Goal: Information Seeking & Learning: Learn about a topic

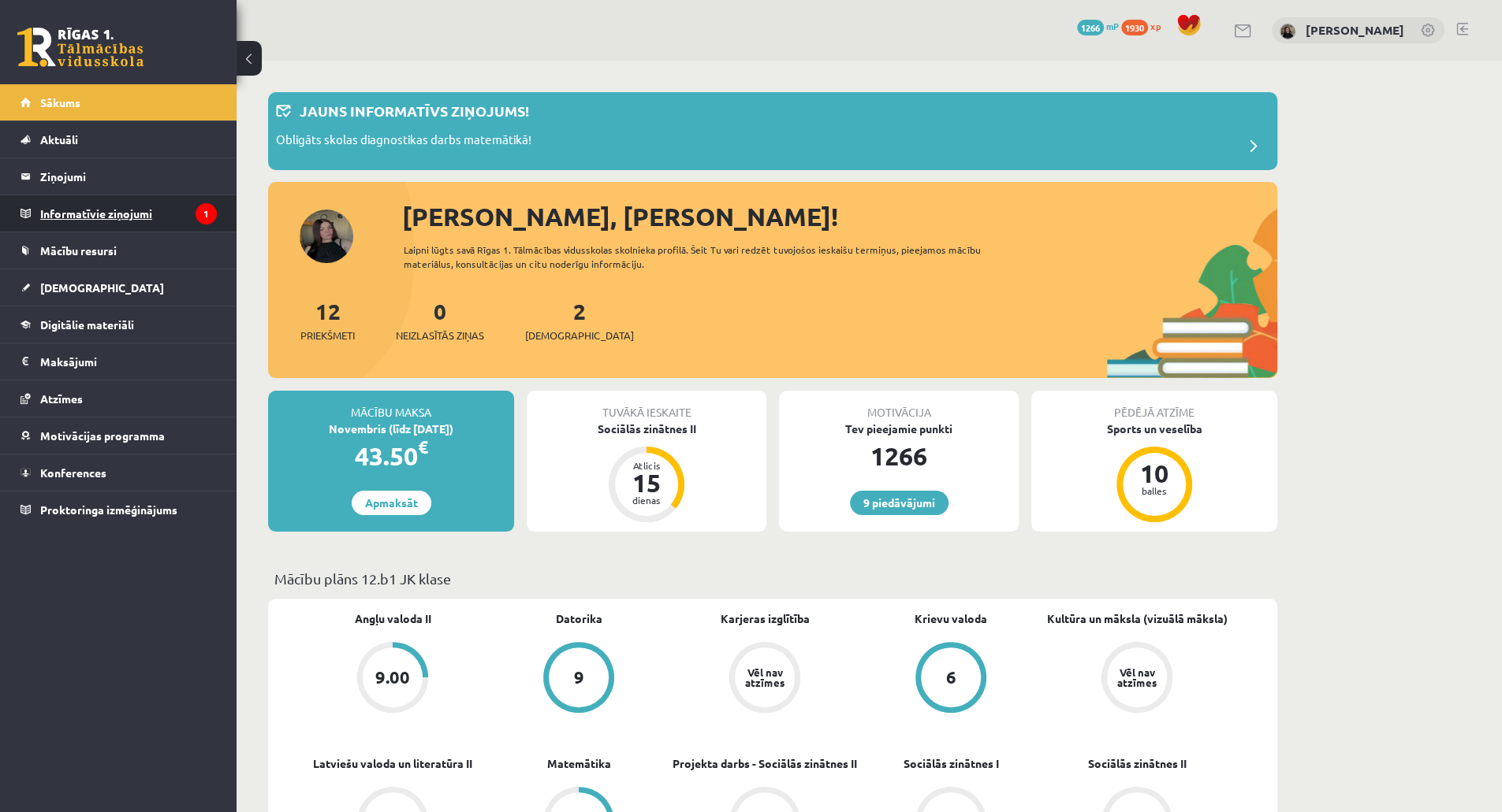
click at [127, 209] on legend "Informatīvie ziņojumi 1" at bounding box center [128, 213] width 177 height 36
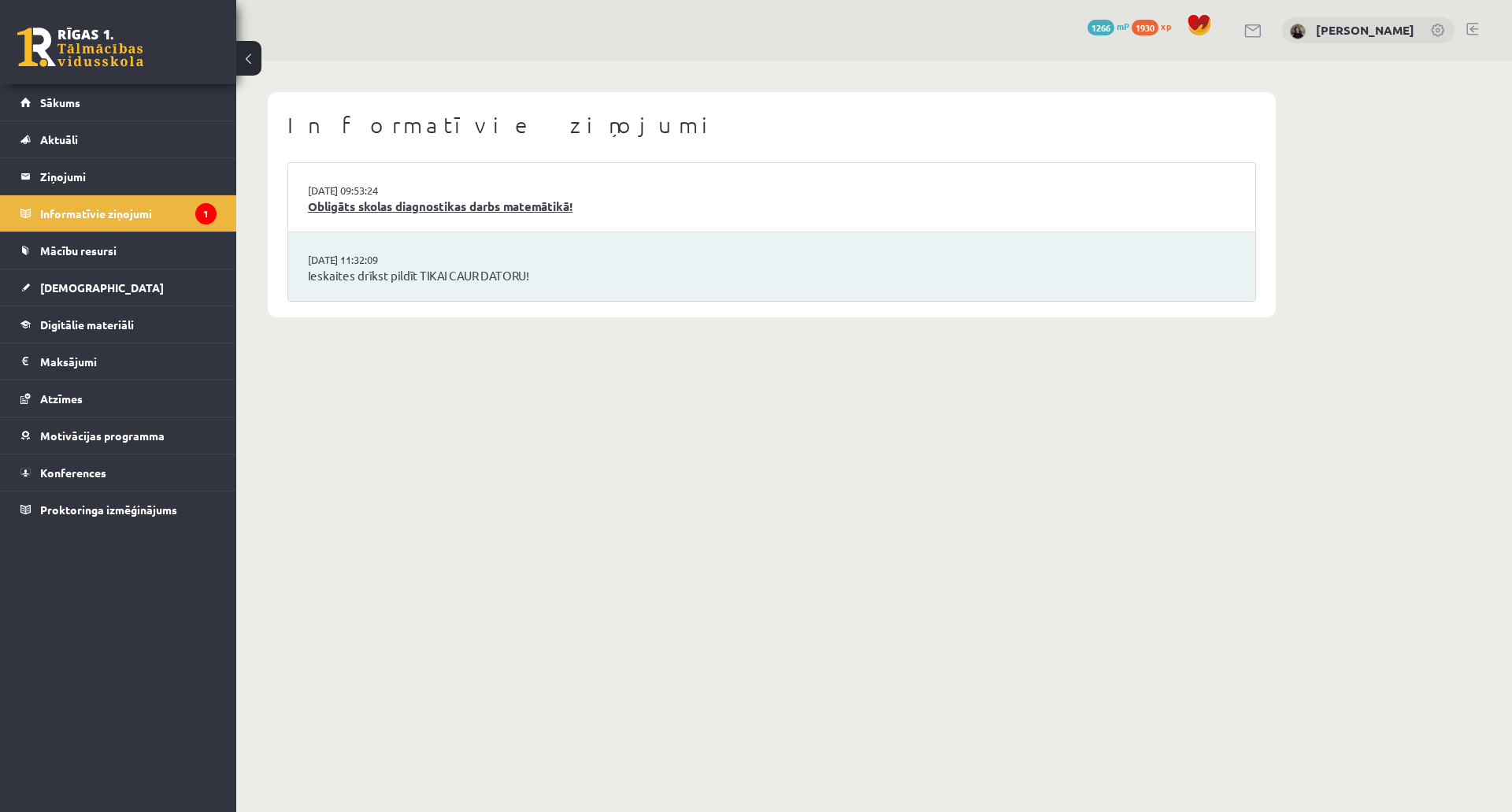
click at [355, 212] on link "Obligāts skolas diagnostikas darbs matemātikā!" at bounding box center [772, 207] width 928 height 19
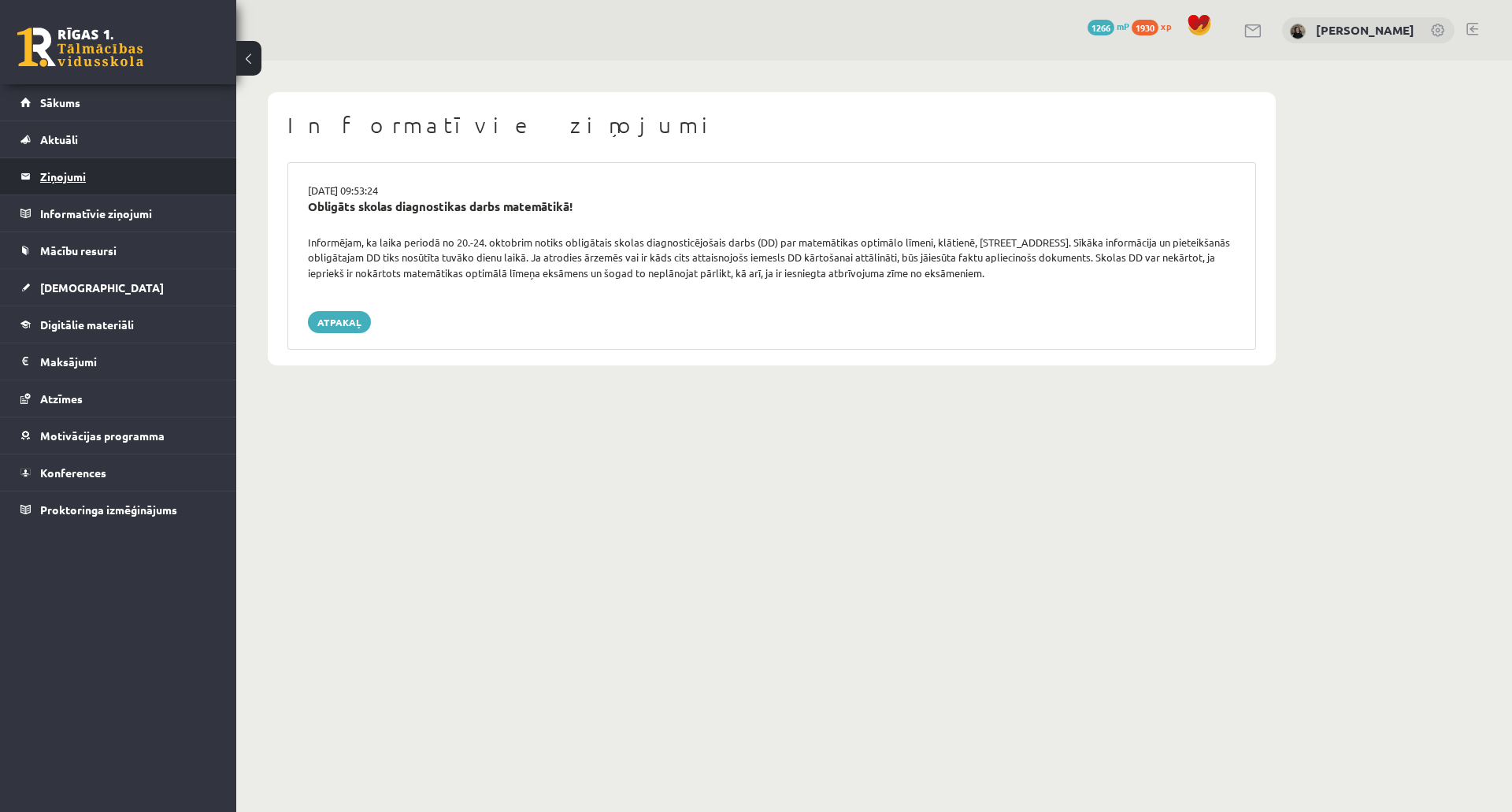
click at [88, 169] on legend "Ziņojumi 0" at bounding box center [128, 176] width 176 height 36
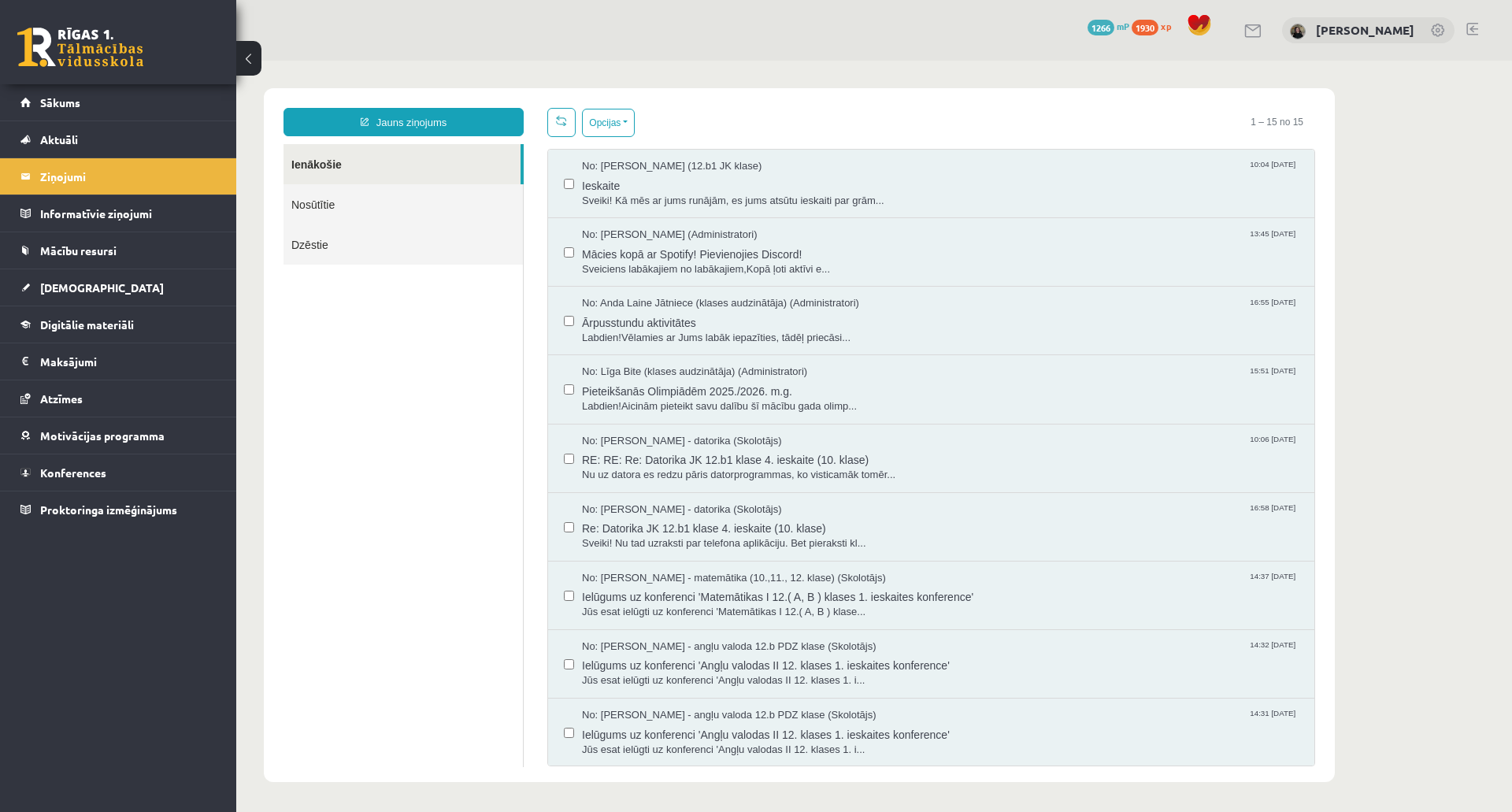
click at [330, 171] on link "Ienākošie" at bounding box center [401, 164] width 237 height 40
click at [108, 138] on link "Aktuāli" at bounding box center [118, 139] width 196 height 36
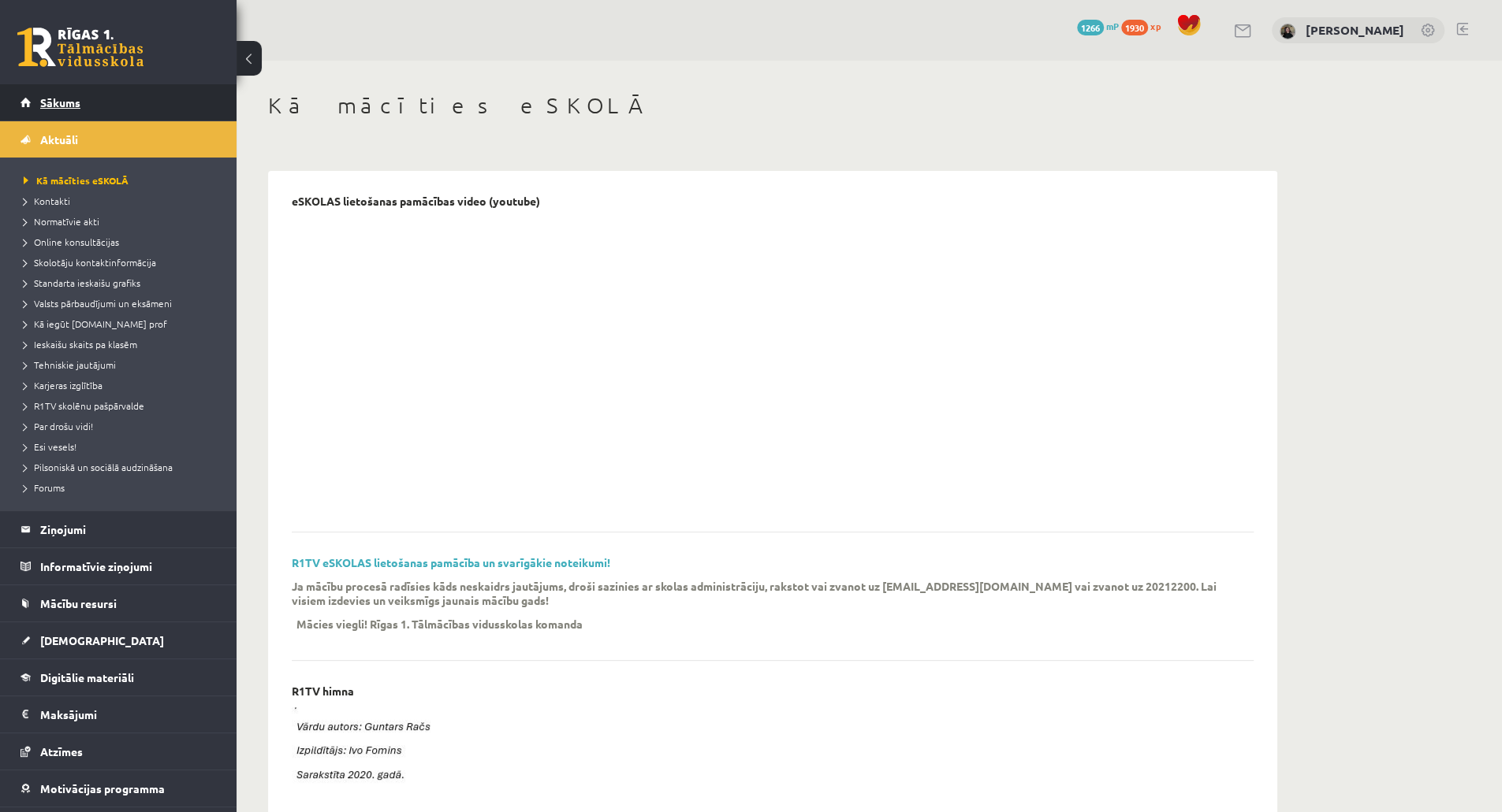
click at [78, 105] on span "Sākums" at bounding box center [59, 102] width 40 height 14
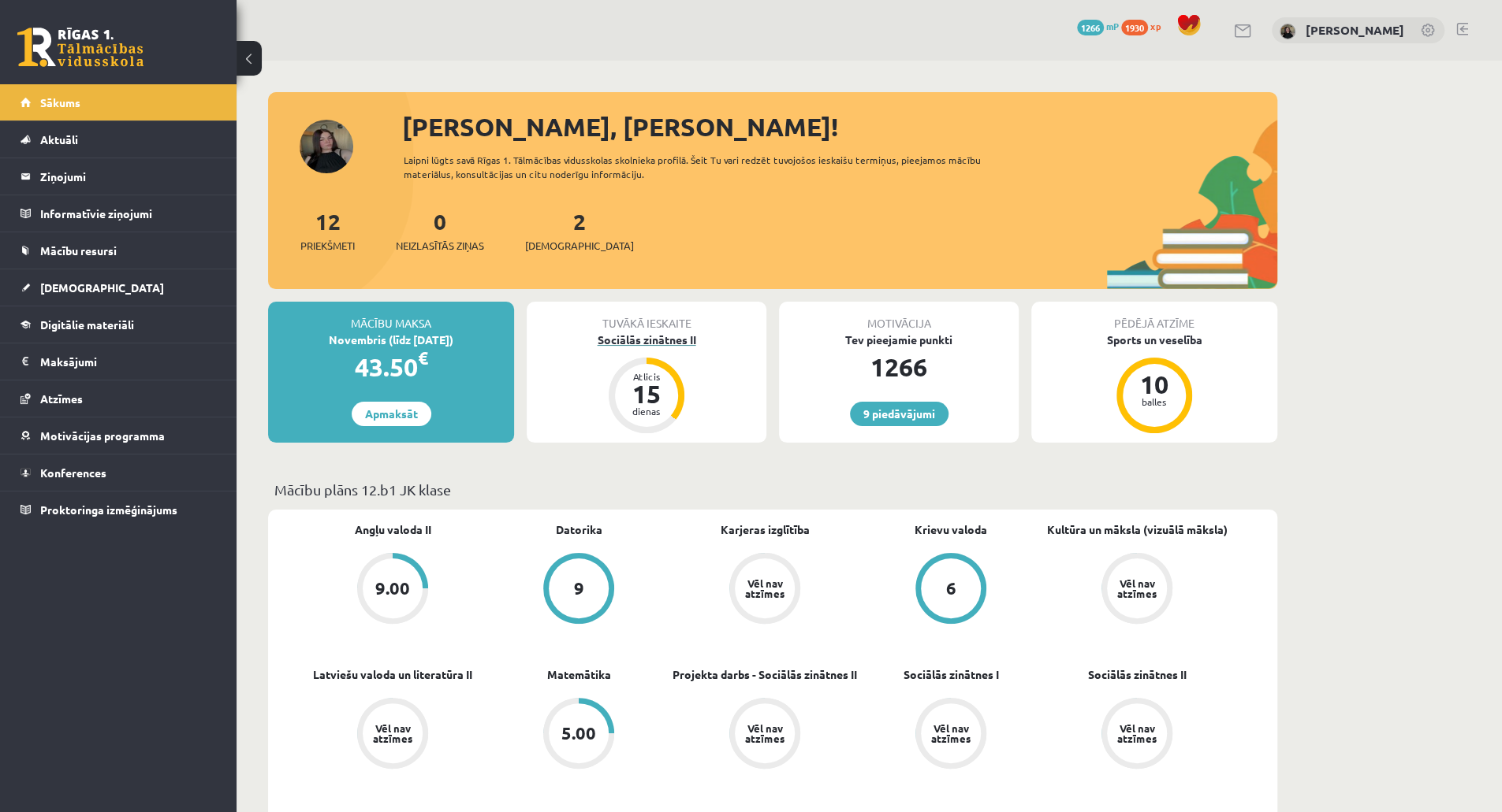
click at [645, 339] on div "Sociālās zinātnes II" at bounding box center [647, 340] width 240 height 17
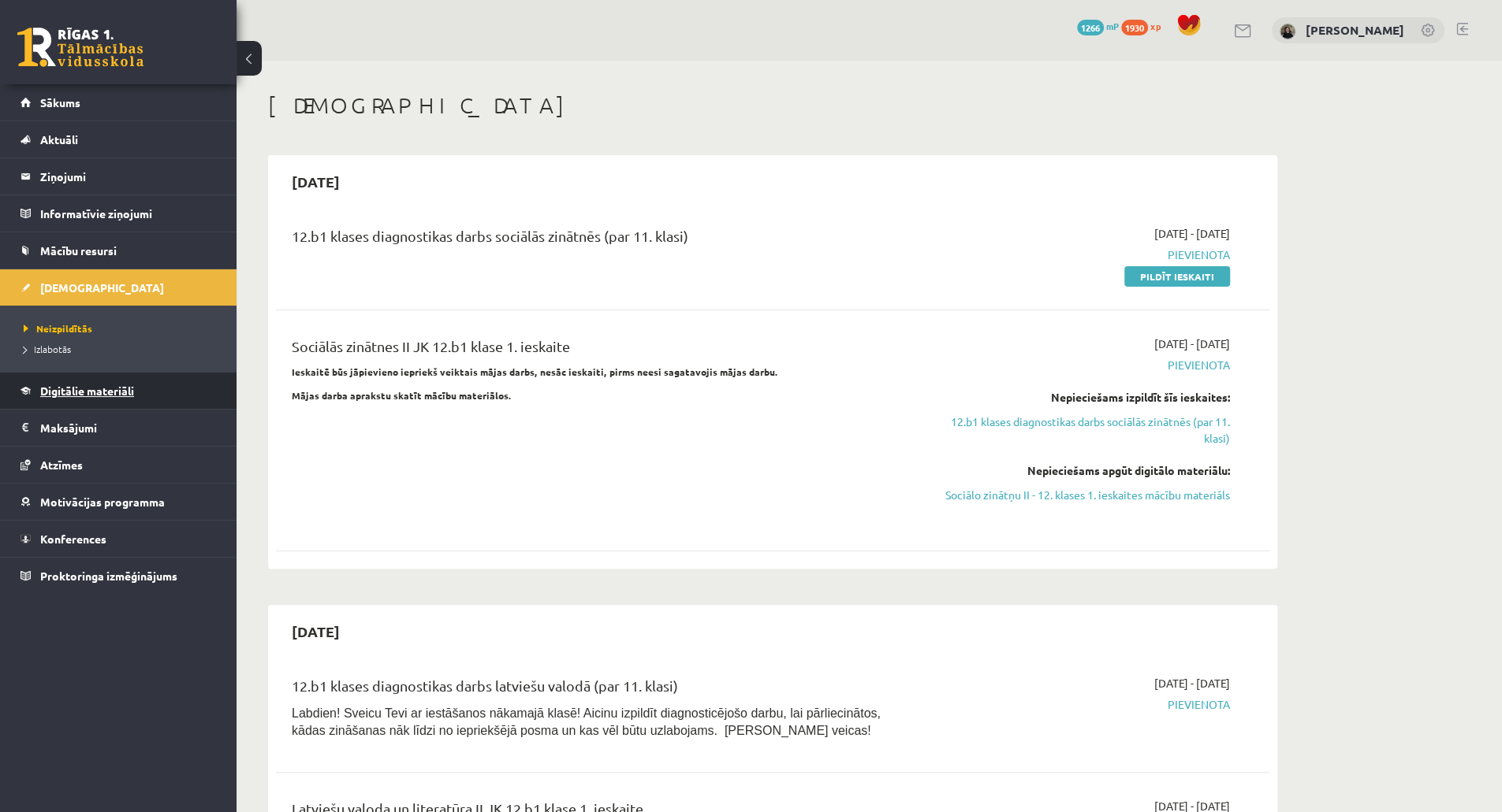
click at [94, 387] on span "Digitālie materiāli" at bounding box center [86, 390] width 94 height 14
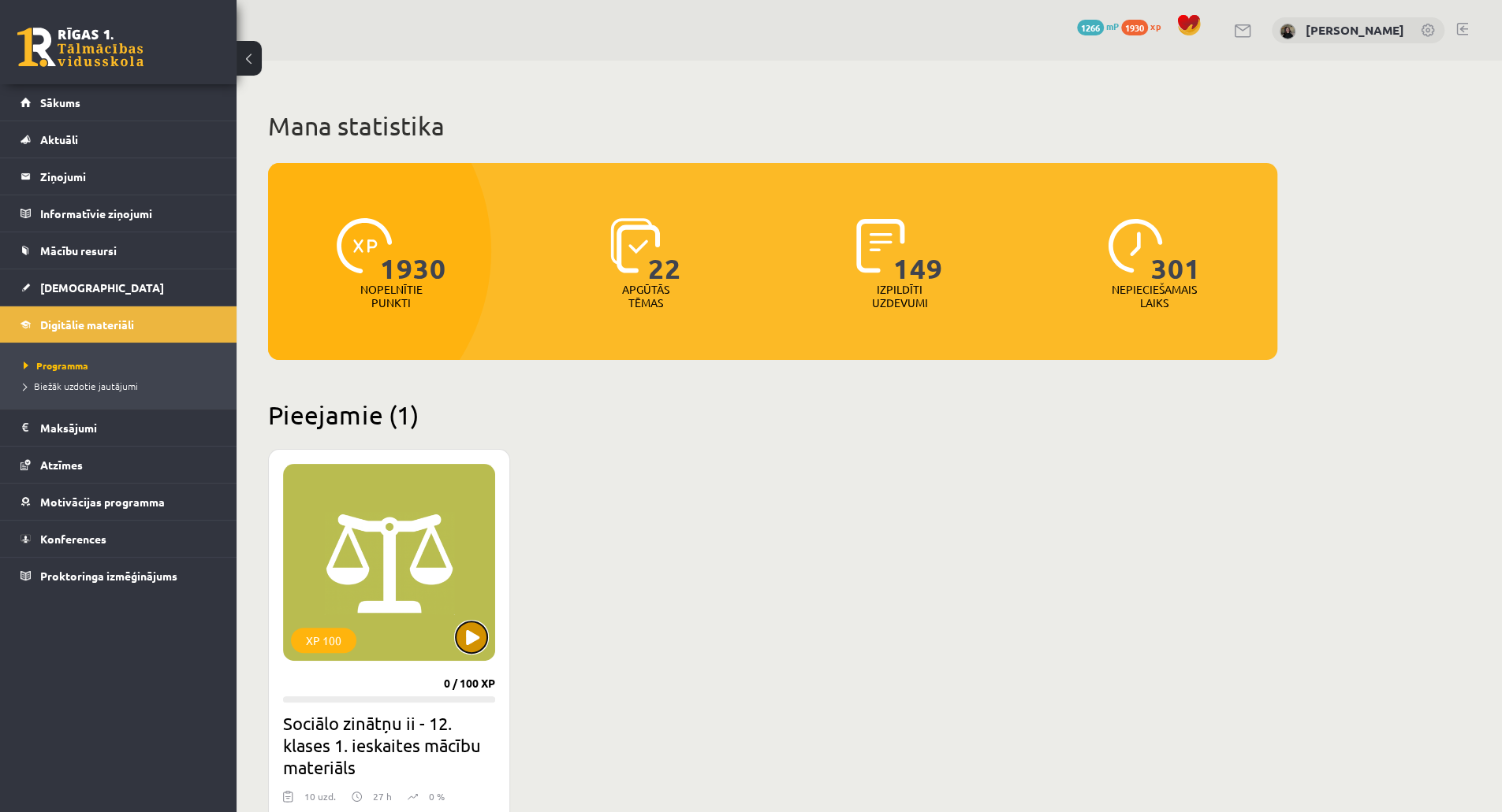
click at [469, 625] on button at bounding box center [471, 637] width 32 height 32
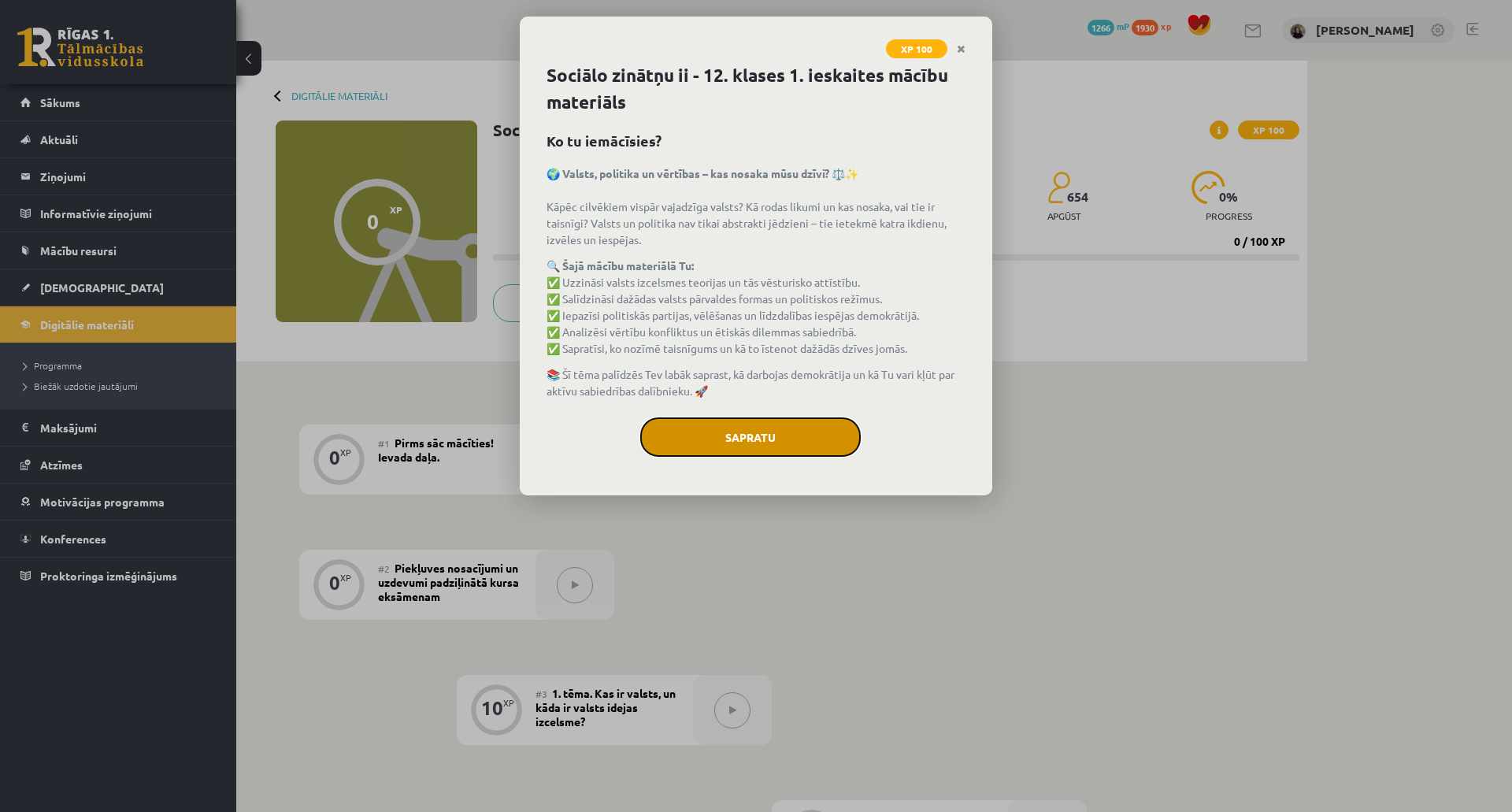
click at [733, 445] on button "Sapratu" at bounding box center [749, 437] width 220 height 39
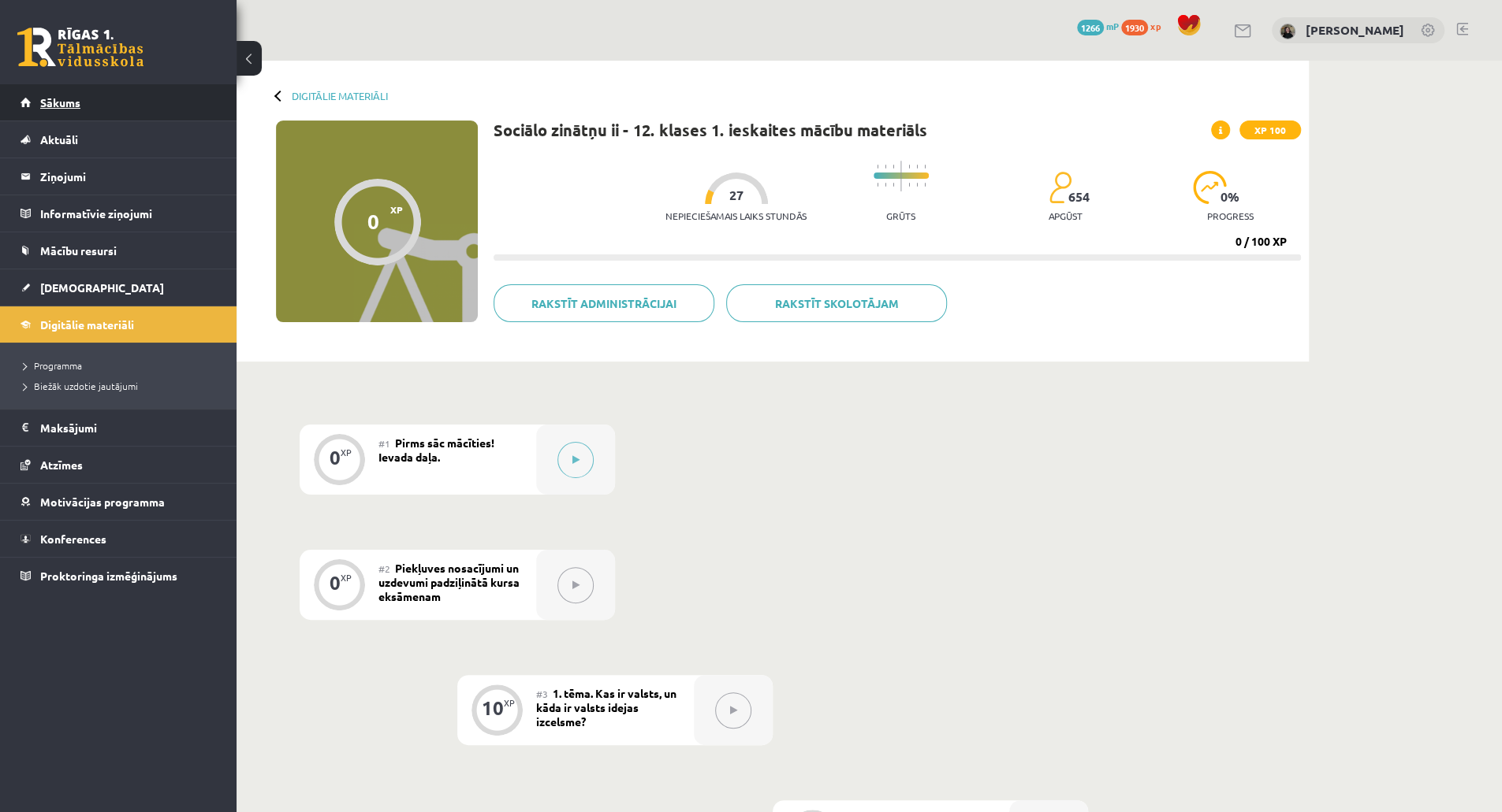
click at [86, 108] on link "Sākums" at bounding box center [118, 102] width 196 height 36
